Goal: Information Seeking & Learning: Learn about a topic

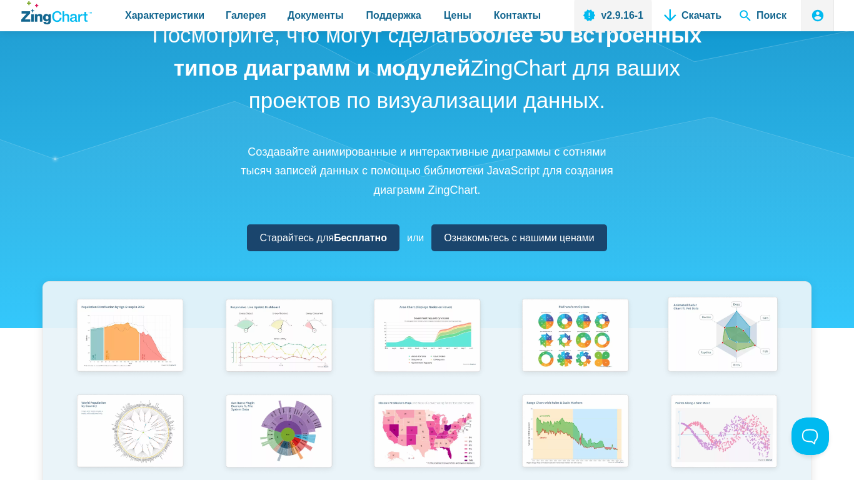
click at [726, 343] on img "Содержимое приложения" at bounding box center [723, 336] width 123 height 88
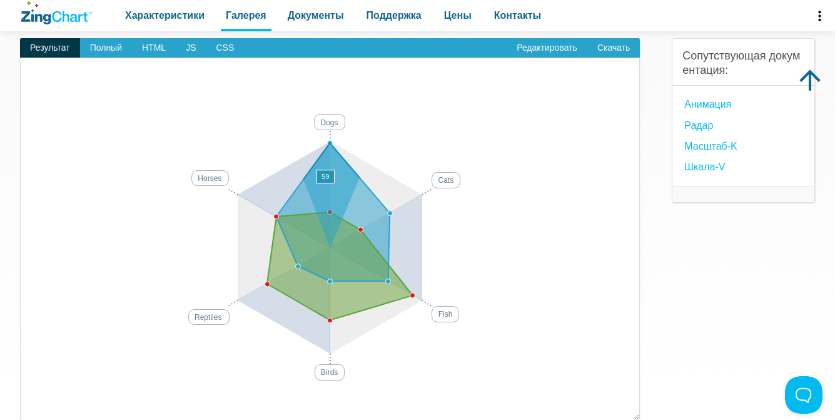
drag, startPoint x: 330, startPoint y: 144, endPoint x: 326, endPoint y: 195, distance: 50.8
click at [33, 402] on map "Содержимое приложения" at bounding box center [33, 402] width 0 height 0
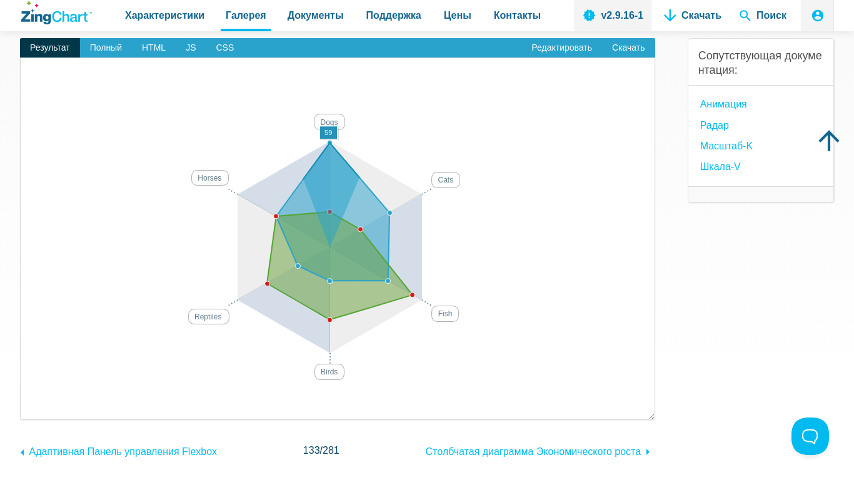
drag, startPoint x: 330, startPoint y: 143, endPoint x: 329, endPoint y: 151, distance: 8.8
click at [33, 402] on map "Содержимое приложения" at bounding box center [33, 402] width 0 height 0
click at [33, 402] on area "Содержимое приложения" at bounding box center [33, 402] width 0 height 0
click at [331, 122] on img "Содержимое приложения" at bounding box center [329, 236] width 593 height 331
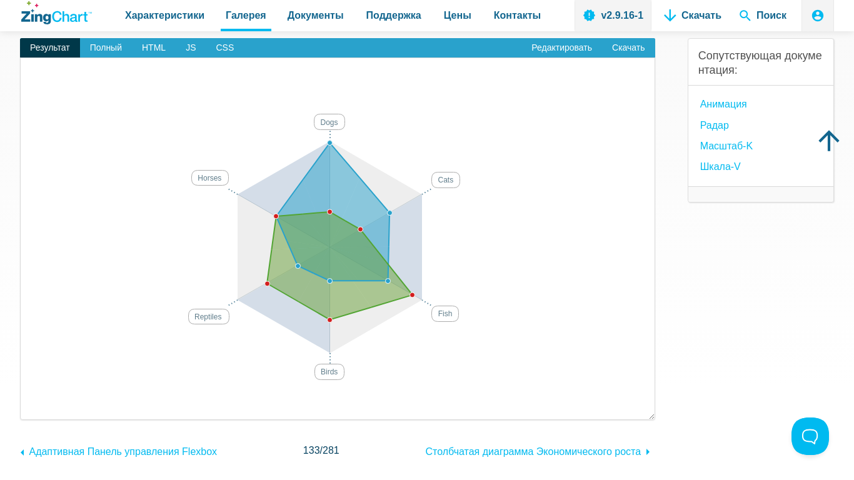
click at [449, 185] on img "Содержимое приложения" at bounding box center [329, 236] width 593 height 331
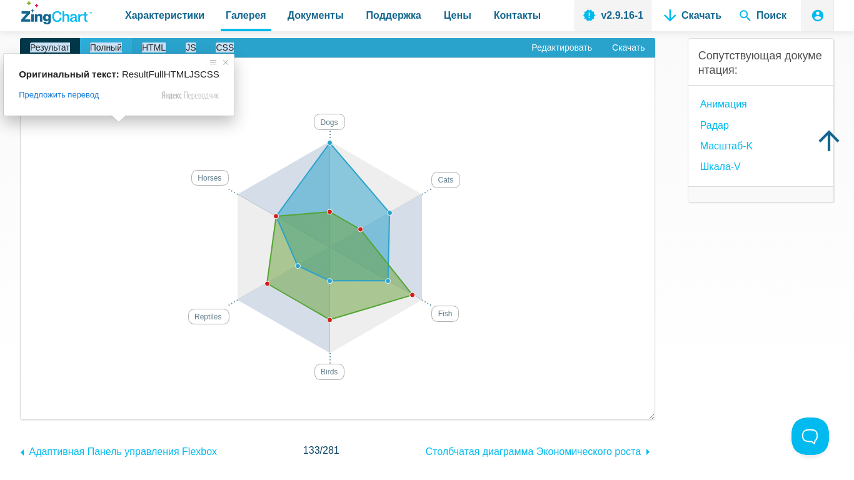
click at [115, 49] on ya-tr-span "Полный" at bounding box center [106, 48] width 32 height 10
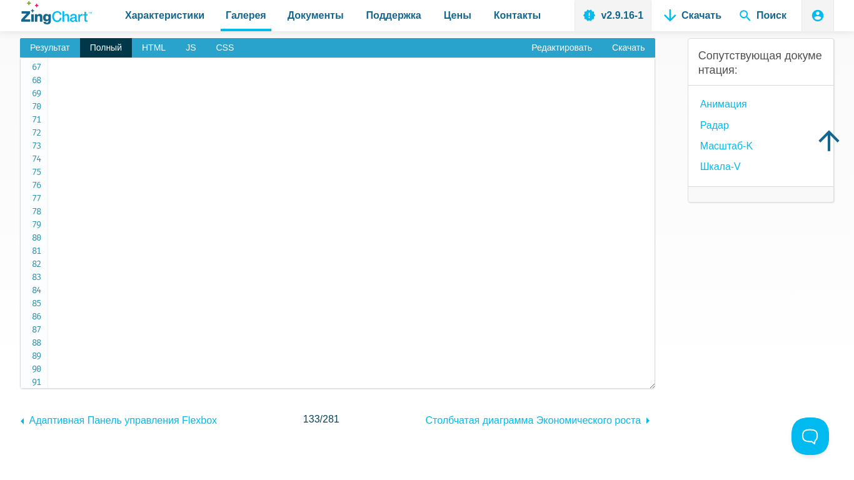
scroll to position [876, 0]
click at [65, 48] on ya-tr-span "Результат" at bounding box center [50, 48] width 40 height 10
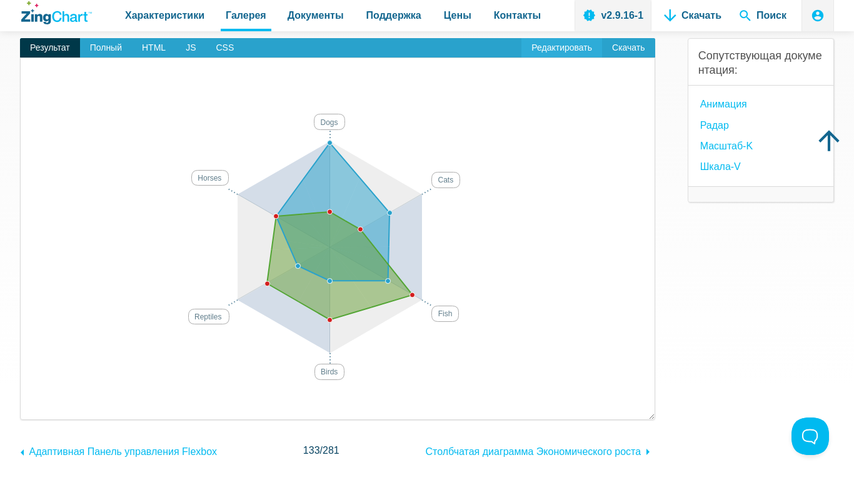
click at [552, 48] on ya-tr-span "Редактировать" at bounding box center [562, 48] width 61 height 10
